Goal: Communication & Community: Answer question/provide support

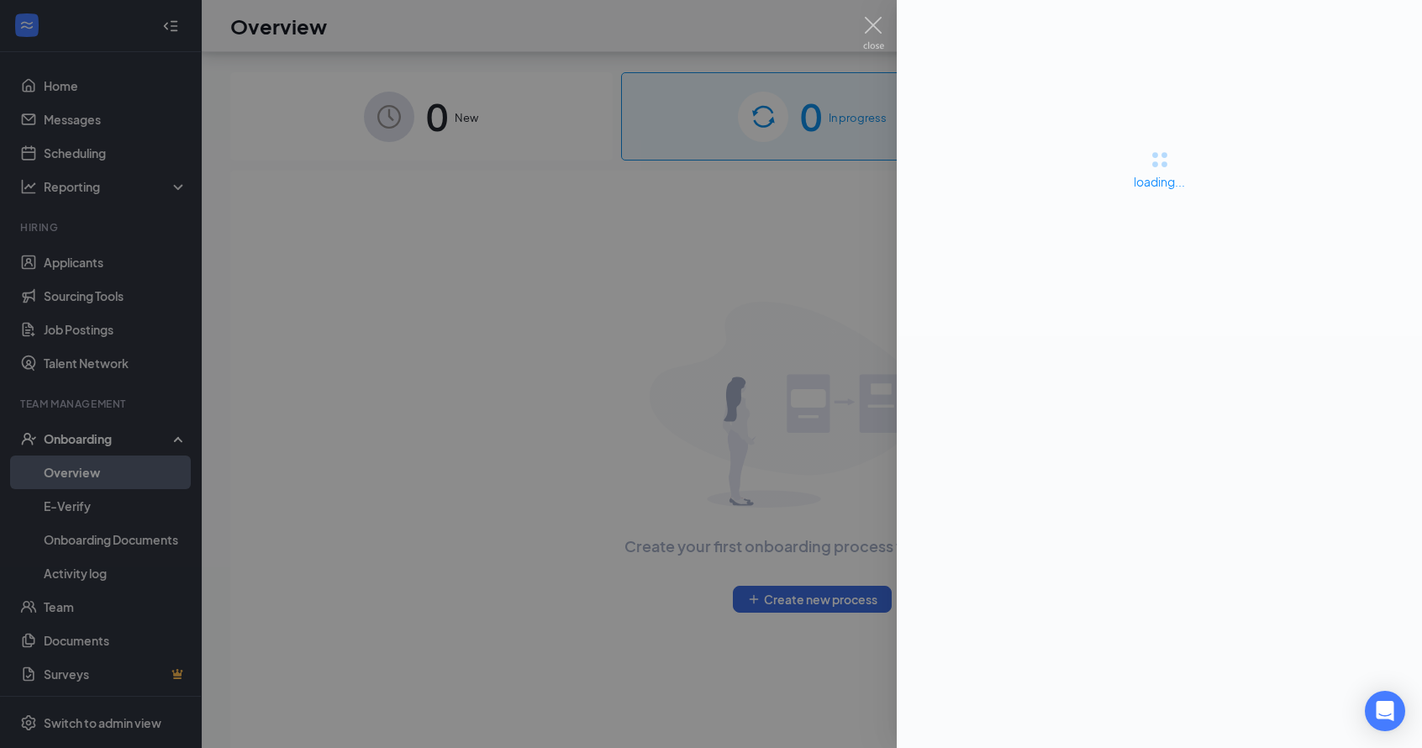
scroll to position [76, 0]
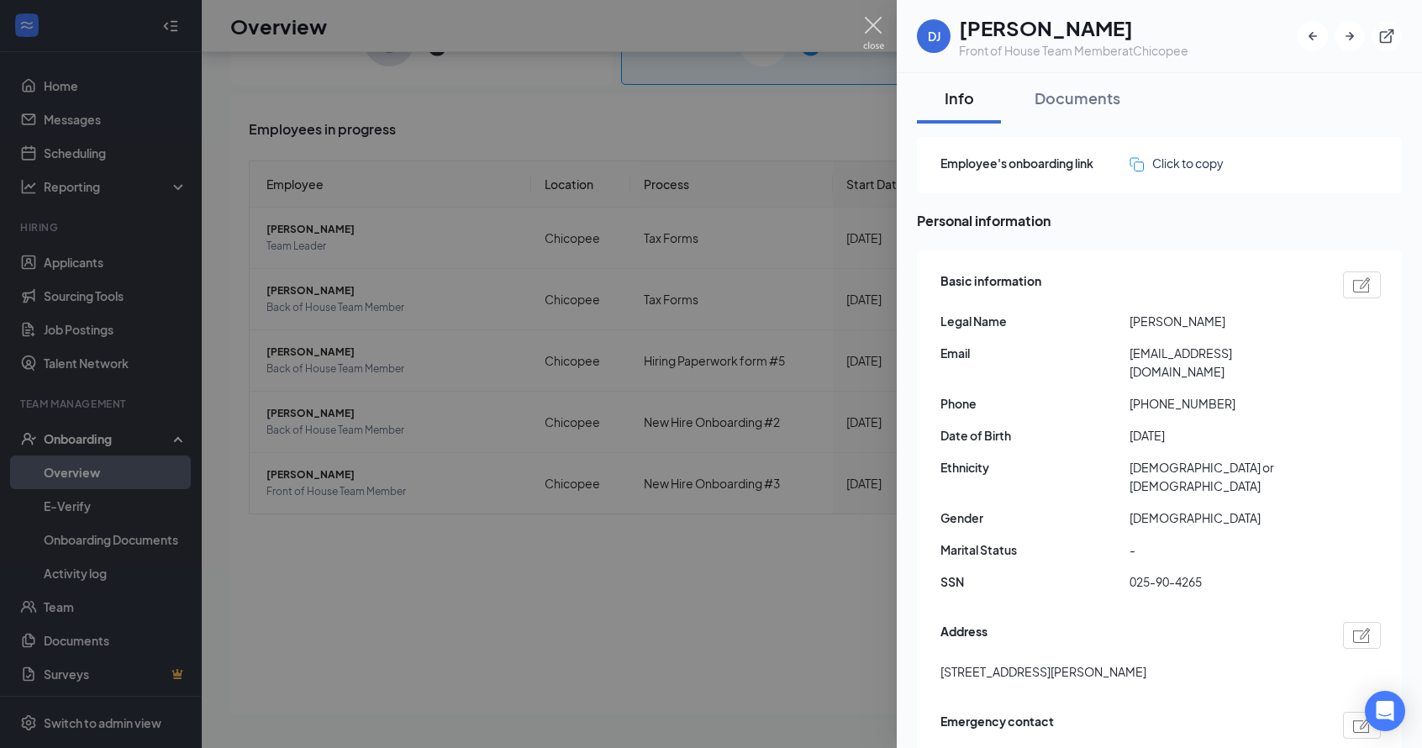
click at [876, 34] on img at bounding box center [873, 33] width 21 height 33
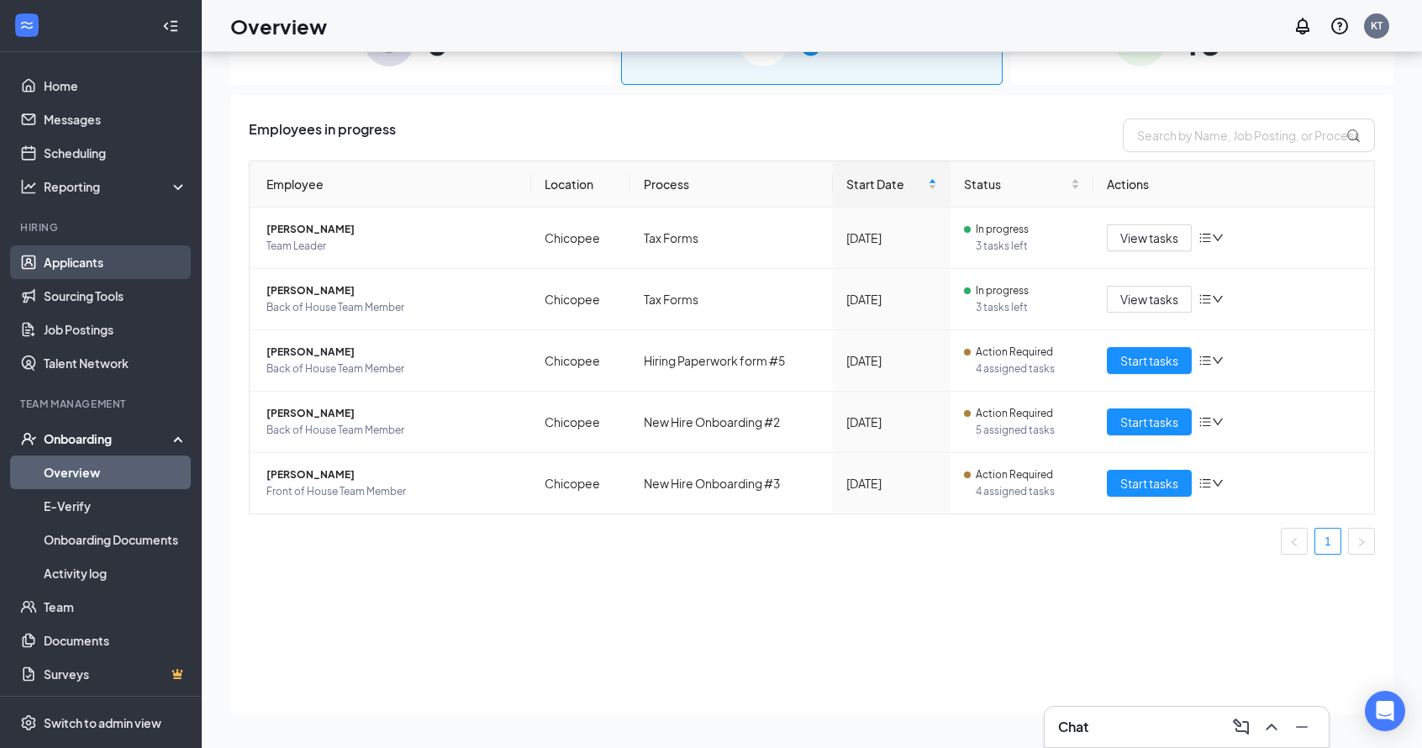
click at [97, 272] on link "Applicants" at bounding box center [116, 262] width 144 height 34
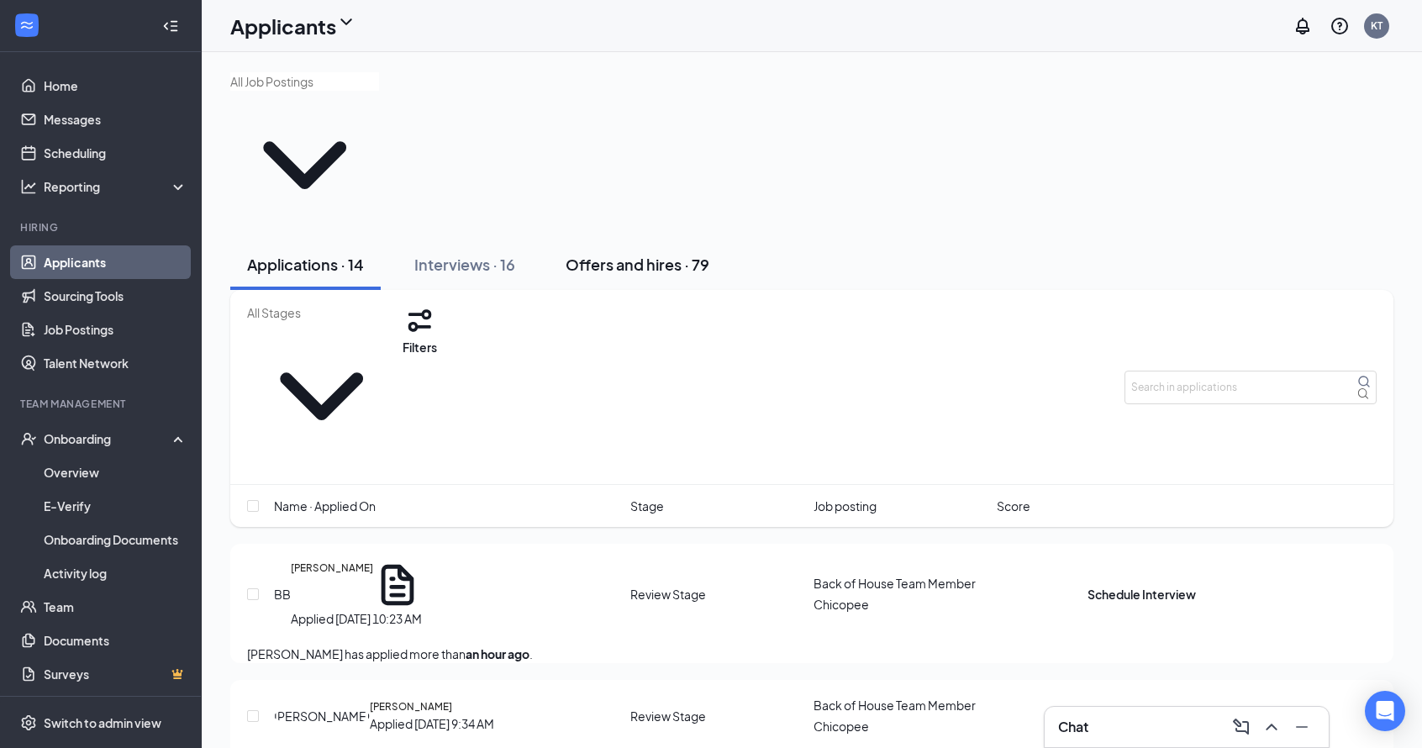
click at [629, 254] on div "Offers and hires · 79" at bounding box center [637, 264] width 144 height 21
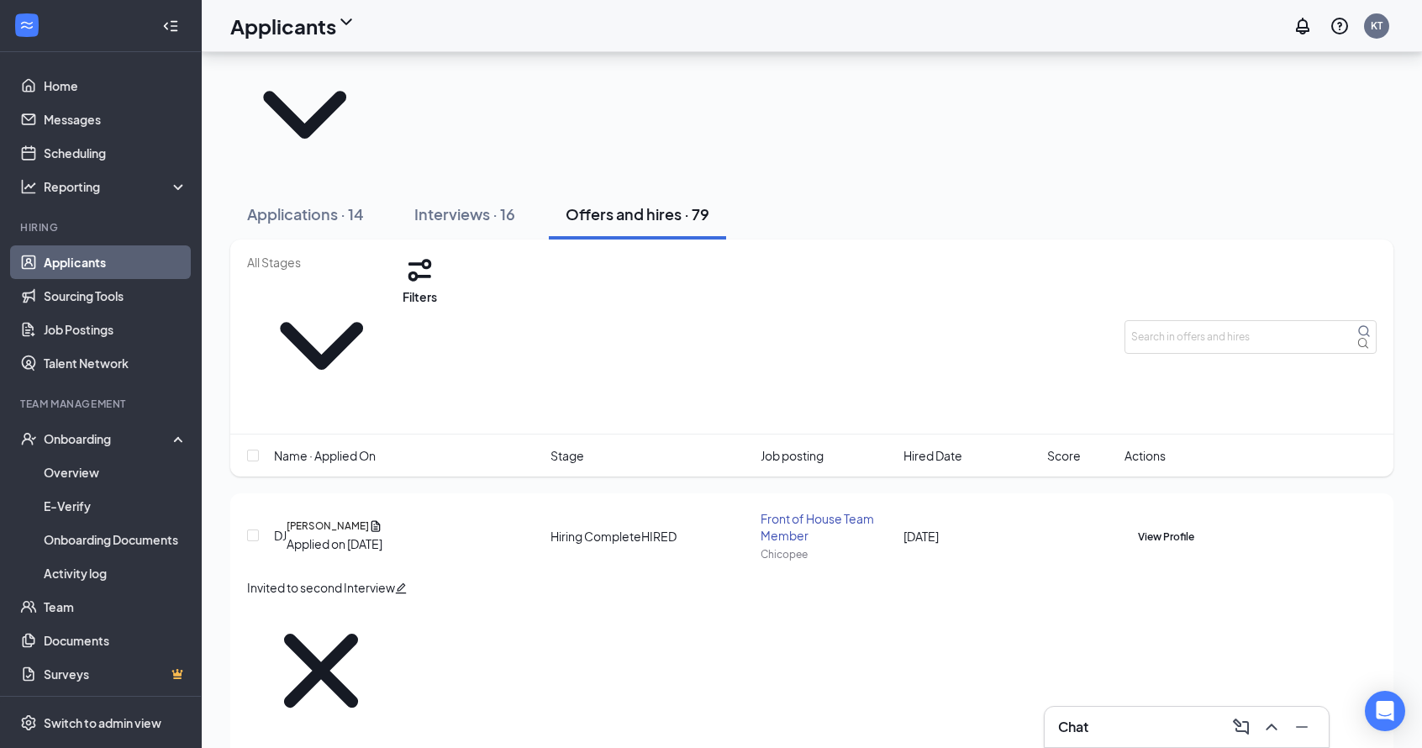
scroll to position [51, 0]
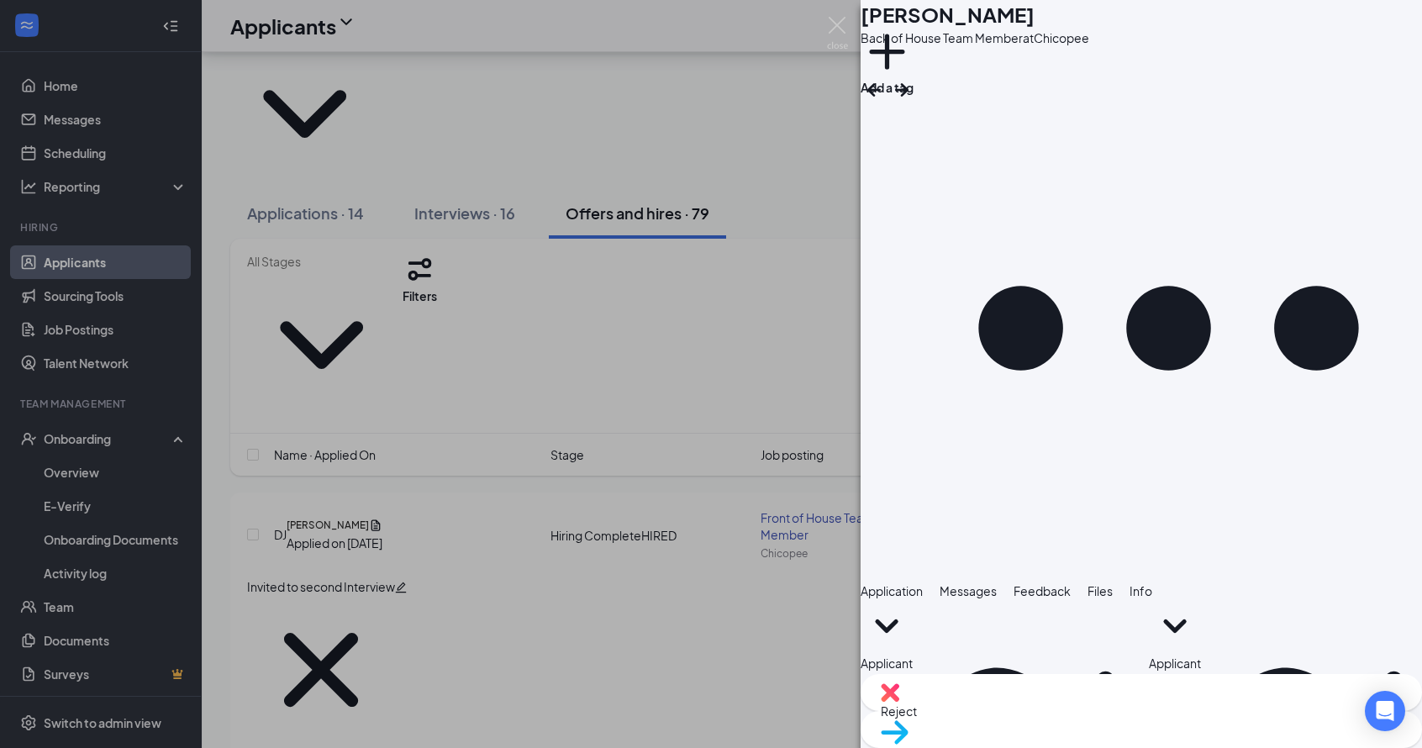
scroll to position [1771, 0]
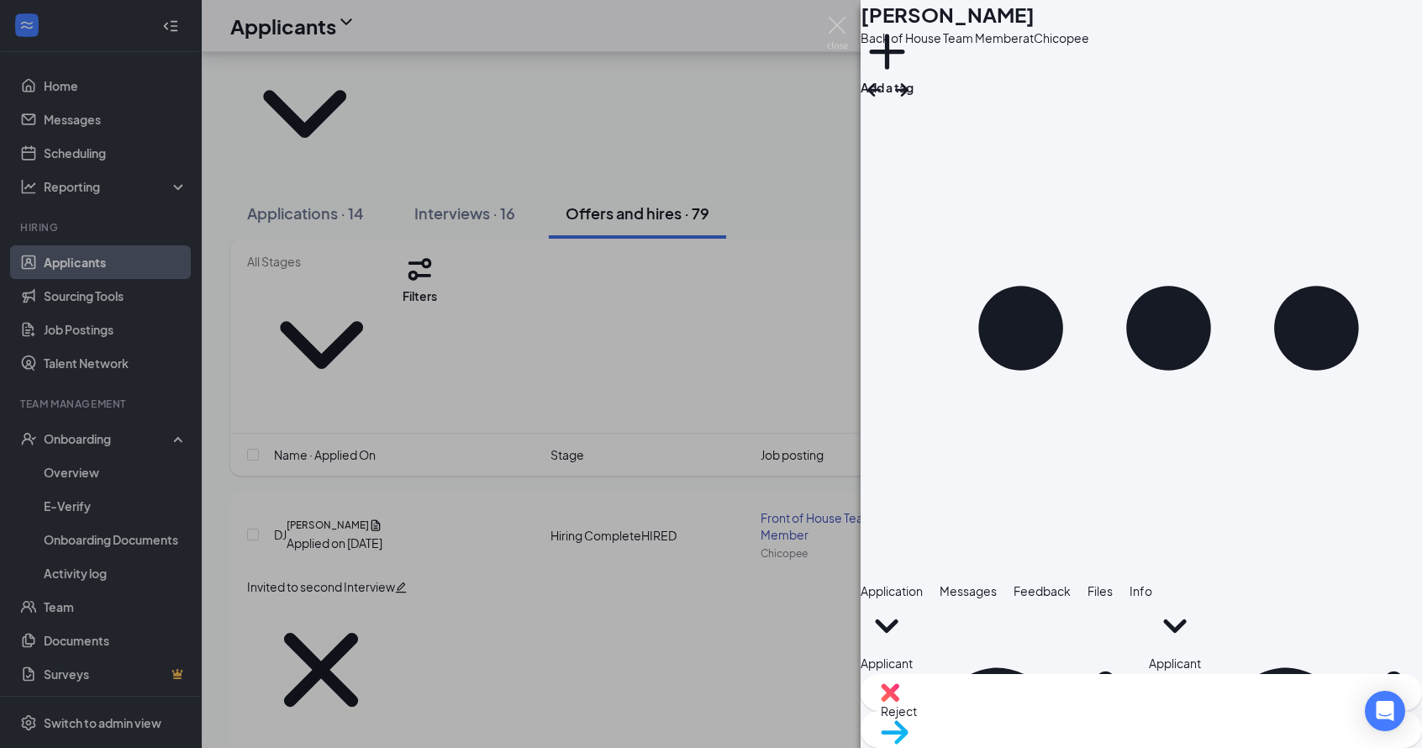
type textarea "Hi Agnel! Thank you for sending the work permit. Our trainers for Orientation a…"
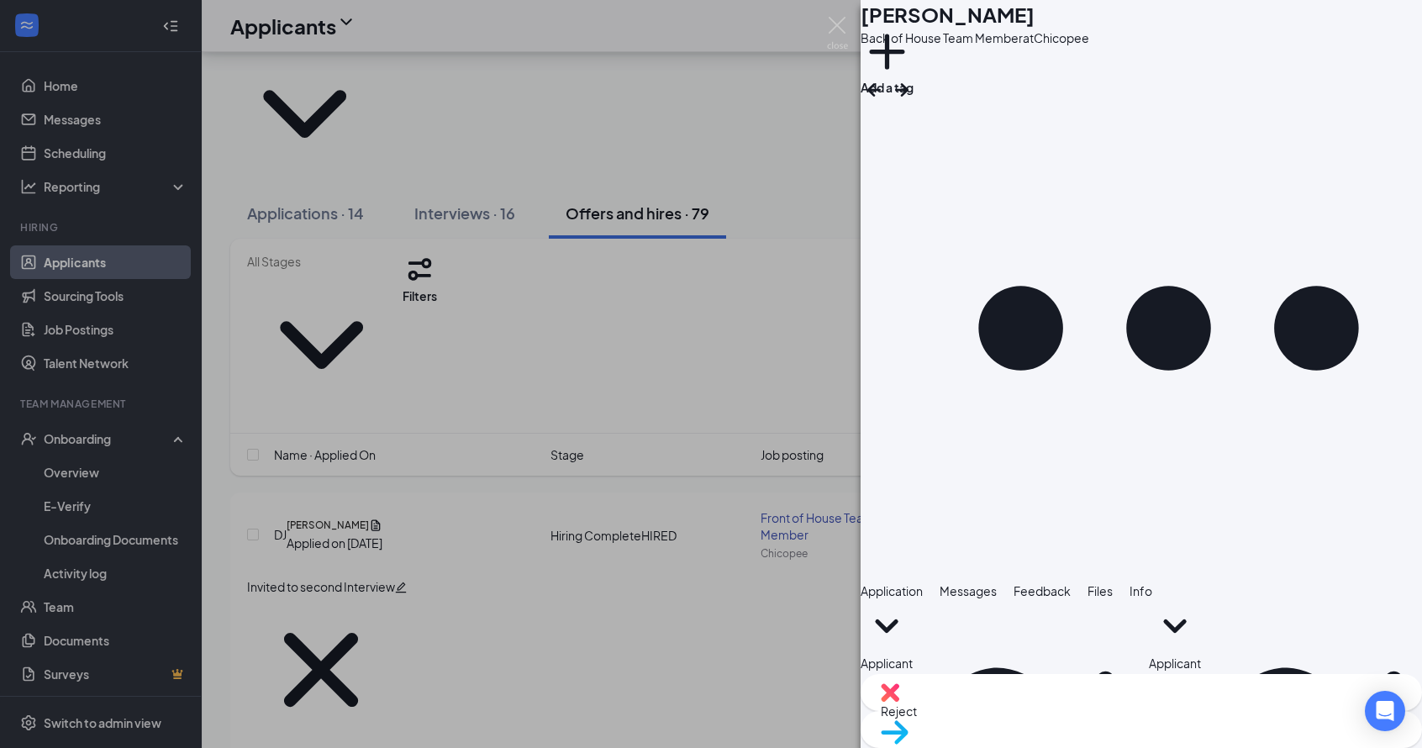
click at [837, 31] on img at bounding box center [837, 33] width 21 height 33
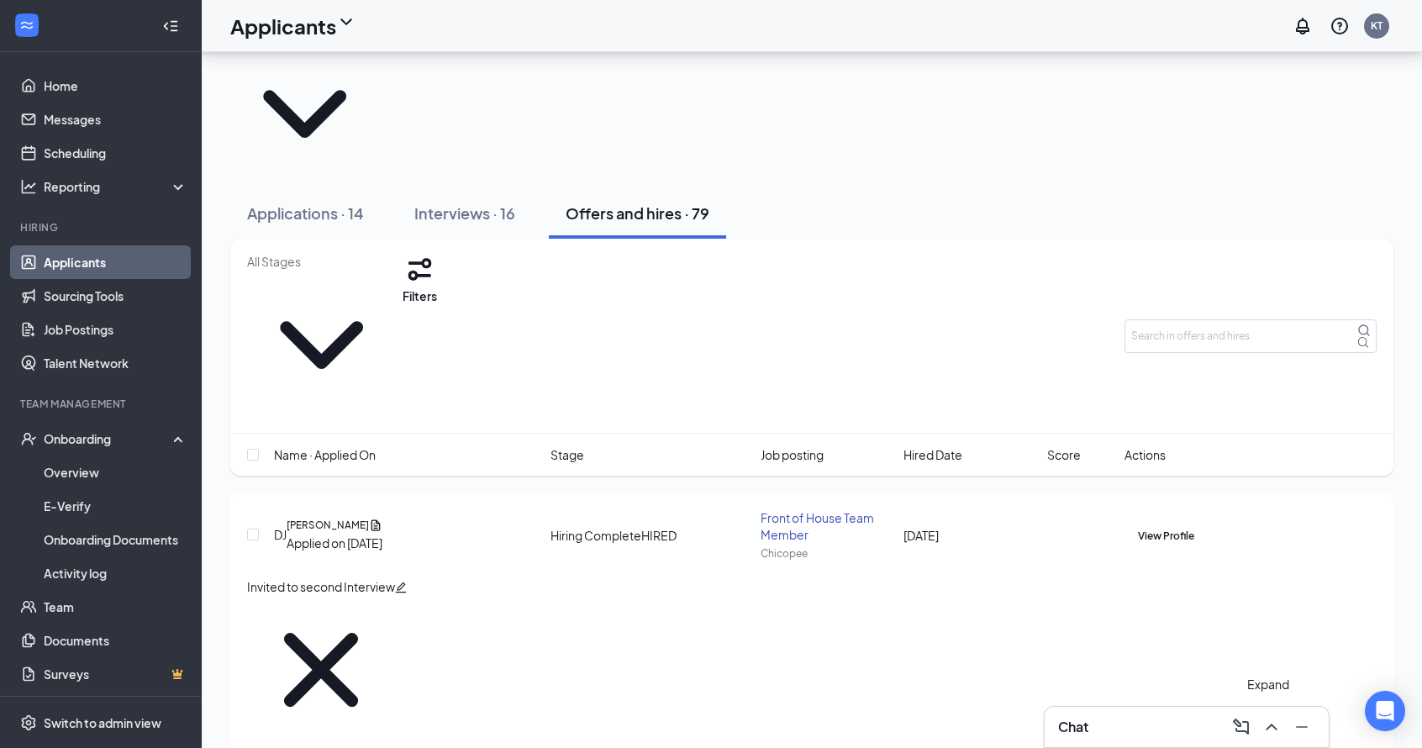
click at [1273, 733] on icon "ChevronUp" at bounding box center [1271, 727] width 20 height 20
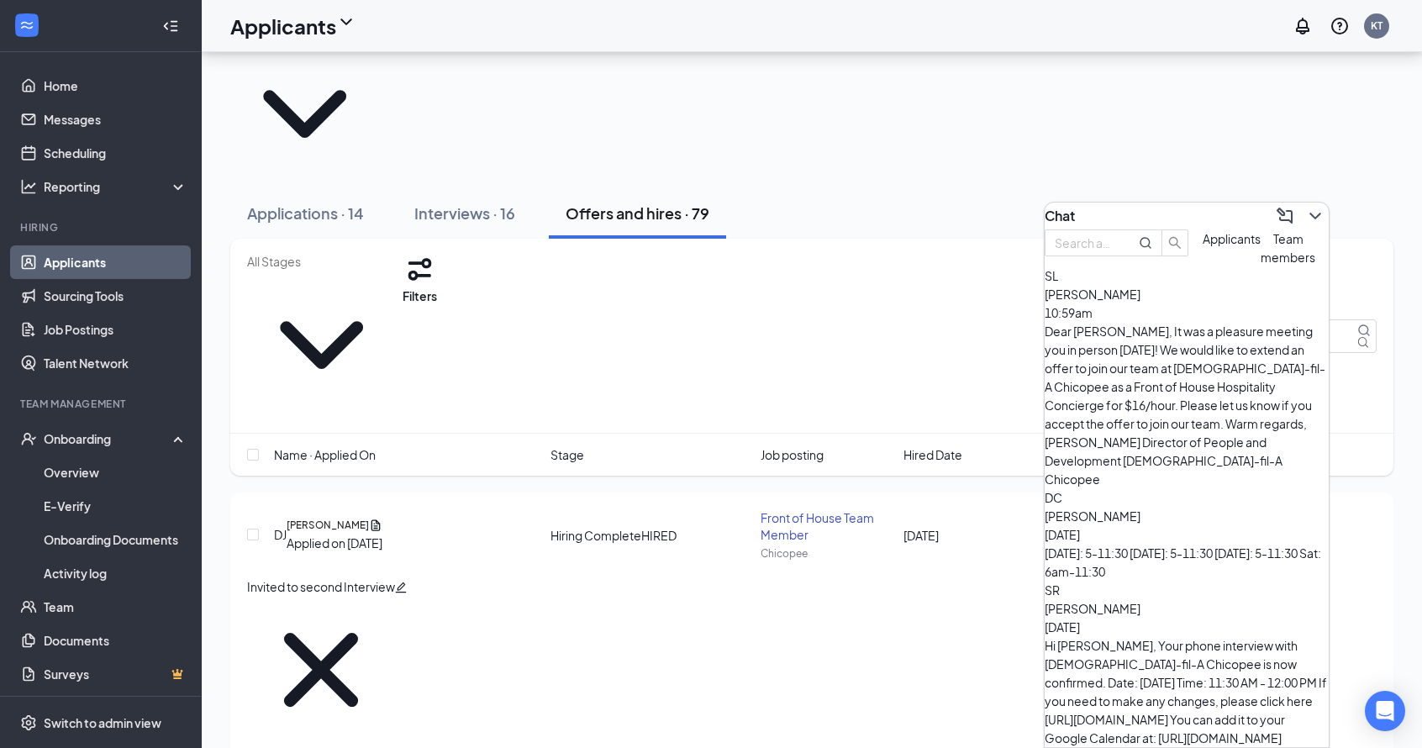
click at [1260, 265] on span "Team members" at bounding box center [1287, 248] width 55 height 34
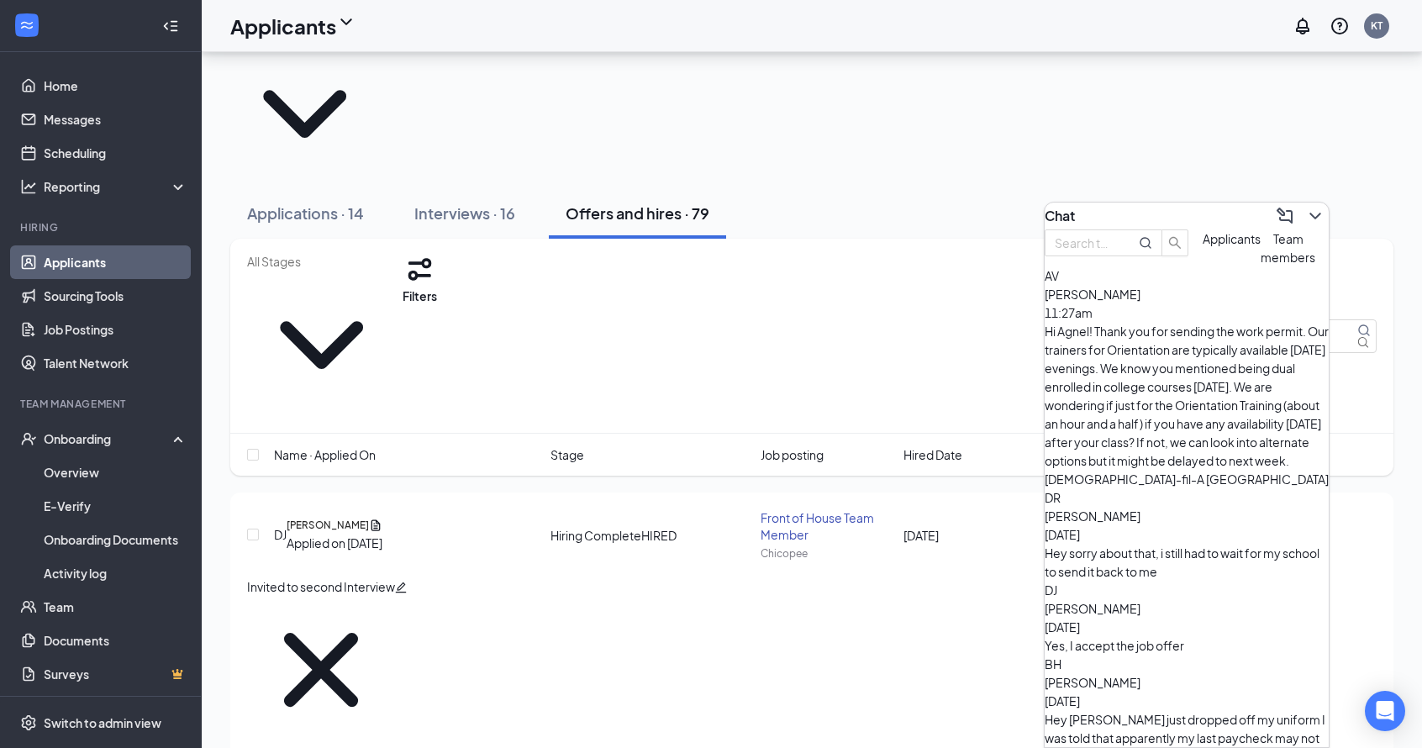
click at [1202, 246] on span "Applicants" at bounding box center [1231, 238] width 58 height 15
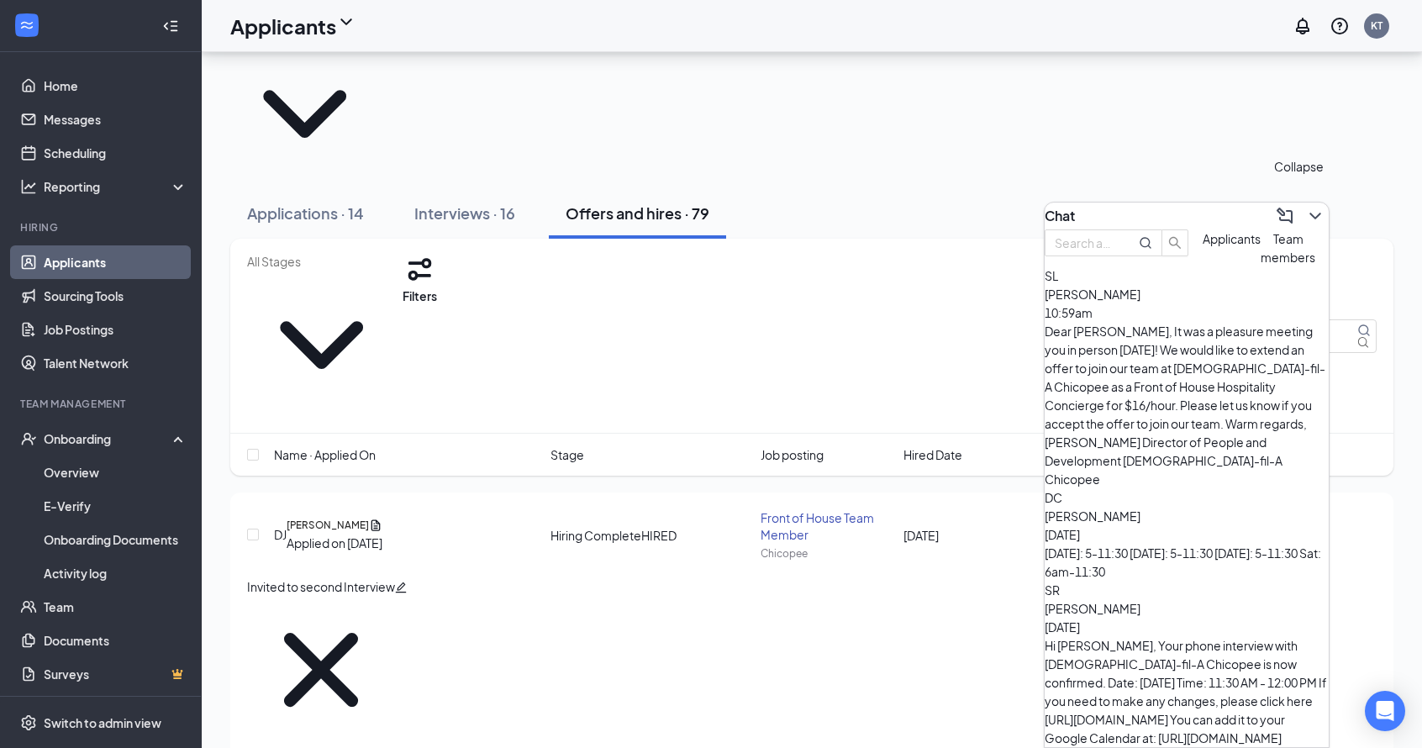
click at [1305, 218] on icon "ChevronDown" at bounding box center [1315, 216] width 20 height 20
